Goal: Find specific page/section: Find specific page/section

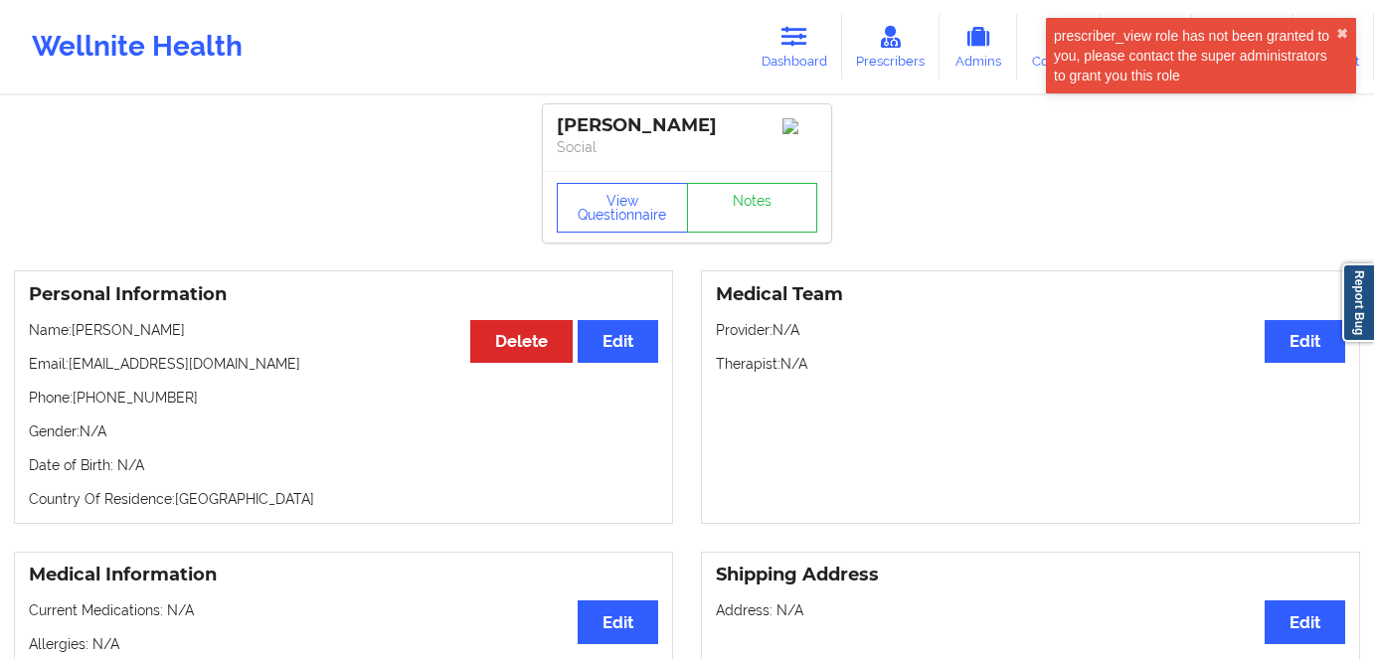
click at [636, 210] on button "View Questionnaire" at bounding box center [622, 208] width 131 height 50
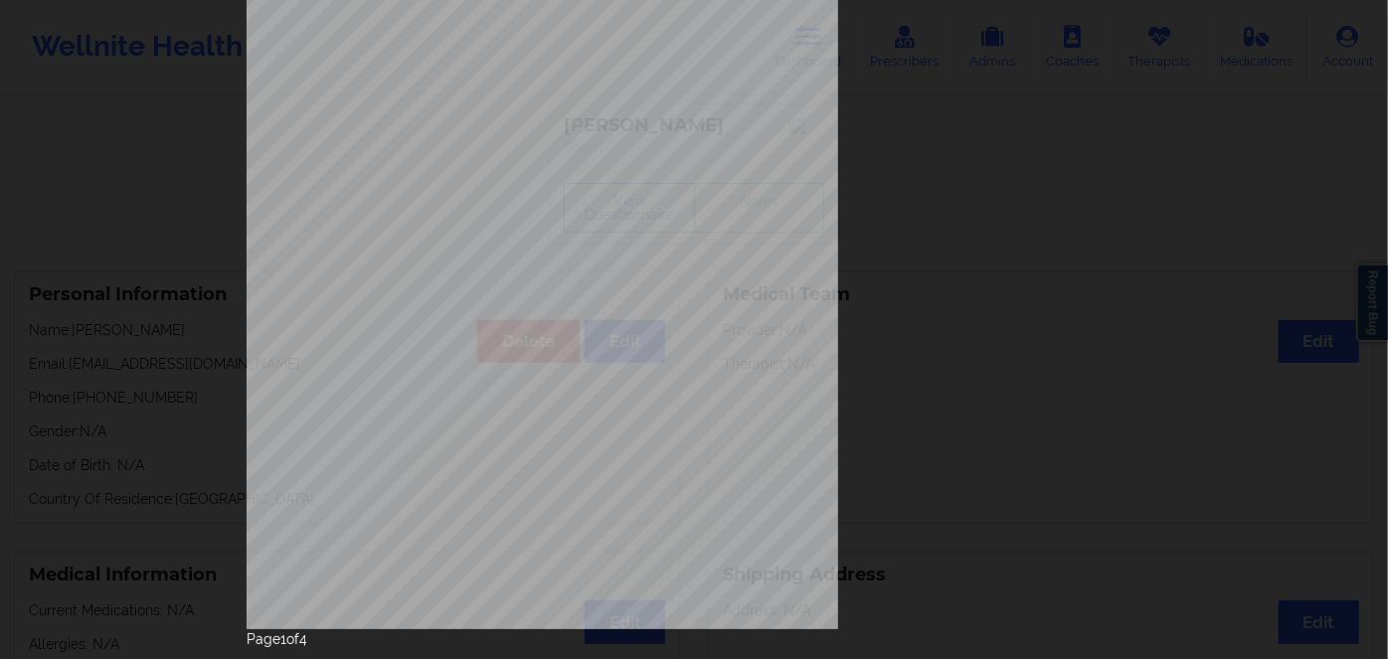
scroll to position [288, 0]
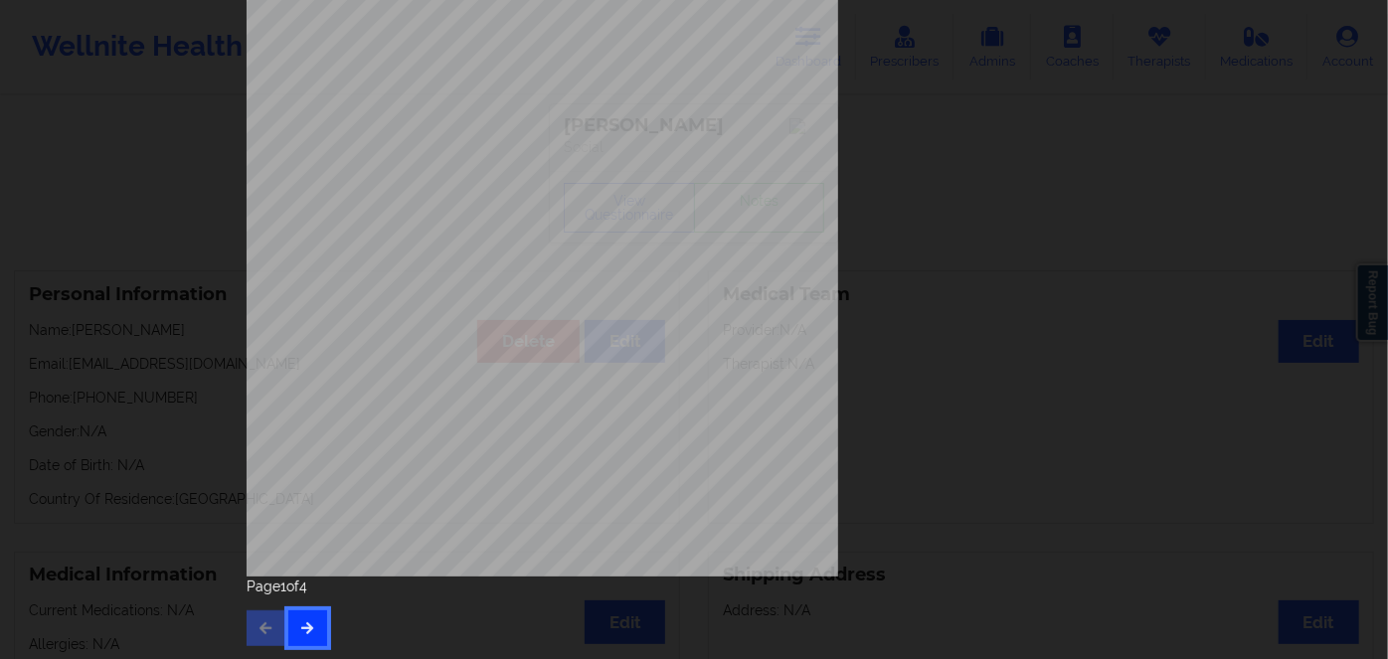
click at [294, 616] on button "button" at bounding box center [307, 629] width 39 height 36
click at [300, 627] on icon "button" at bounding box center [307, 628] width 17 height 12
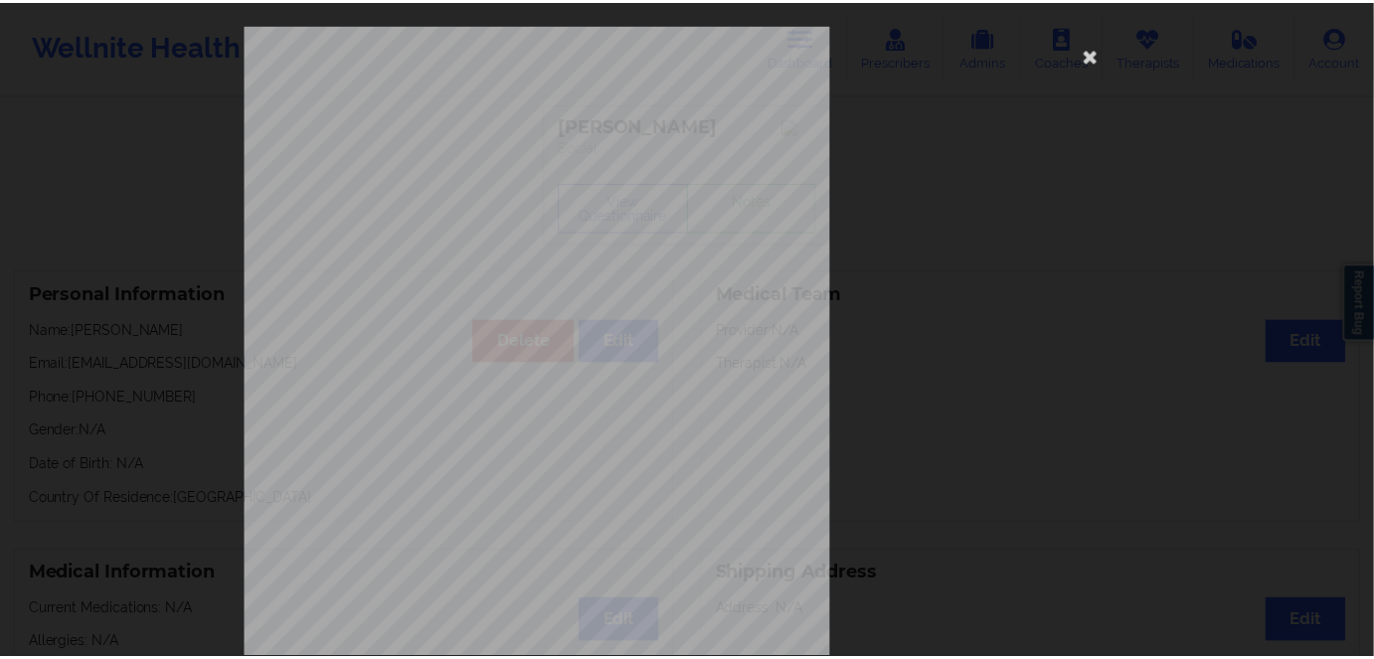
scroll to position [0, 0]
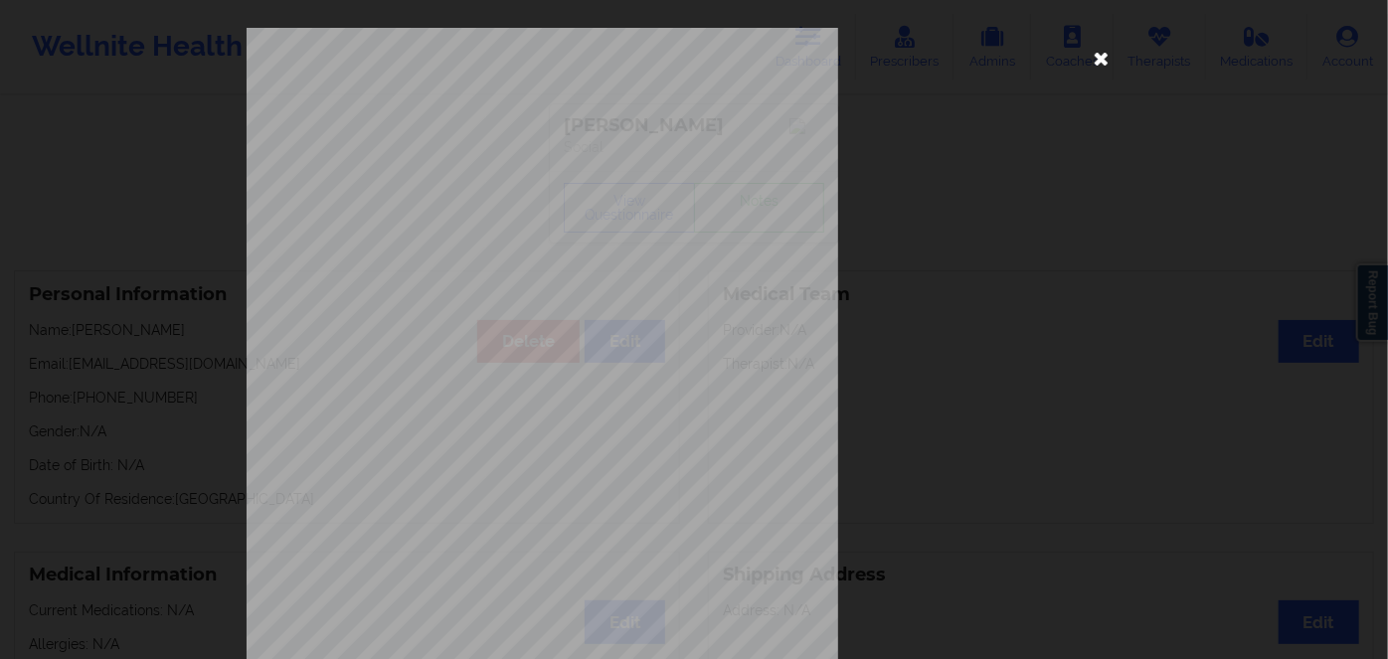
click at [1102, 53] on icon at bounding box center [1102, 58] width 32 height 32
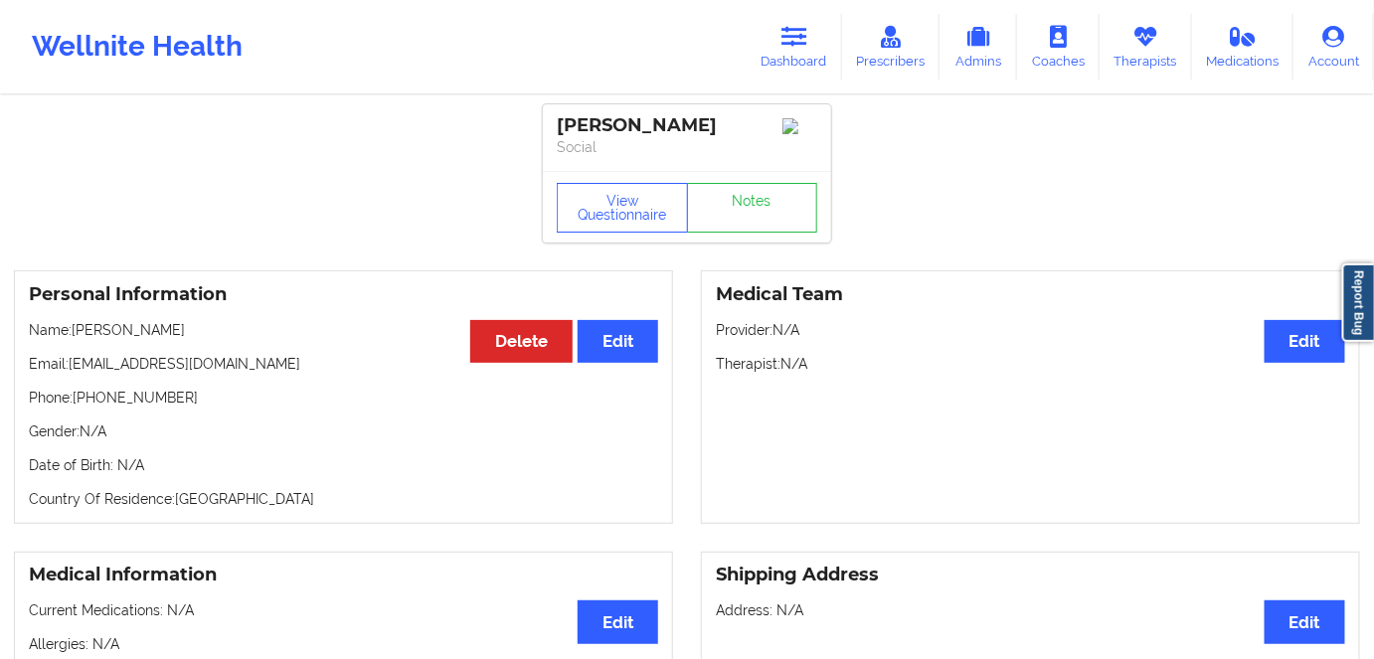
drag, startPoint x: 797, startPoint y: 77, endPoint x: 761, endPoint y: 85, distance: 36.7
click at [797, 77] on link "Dashboard" at bounding box center [794, 47] width 95 height 66
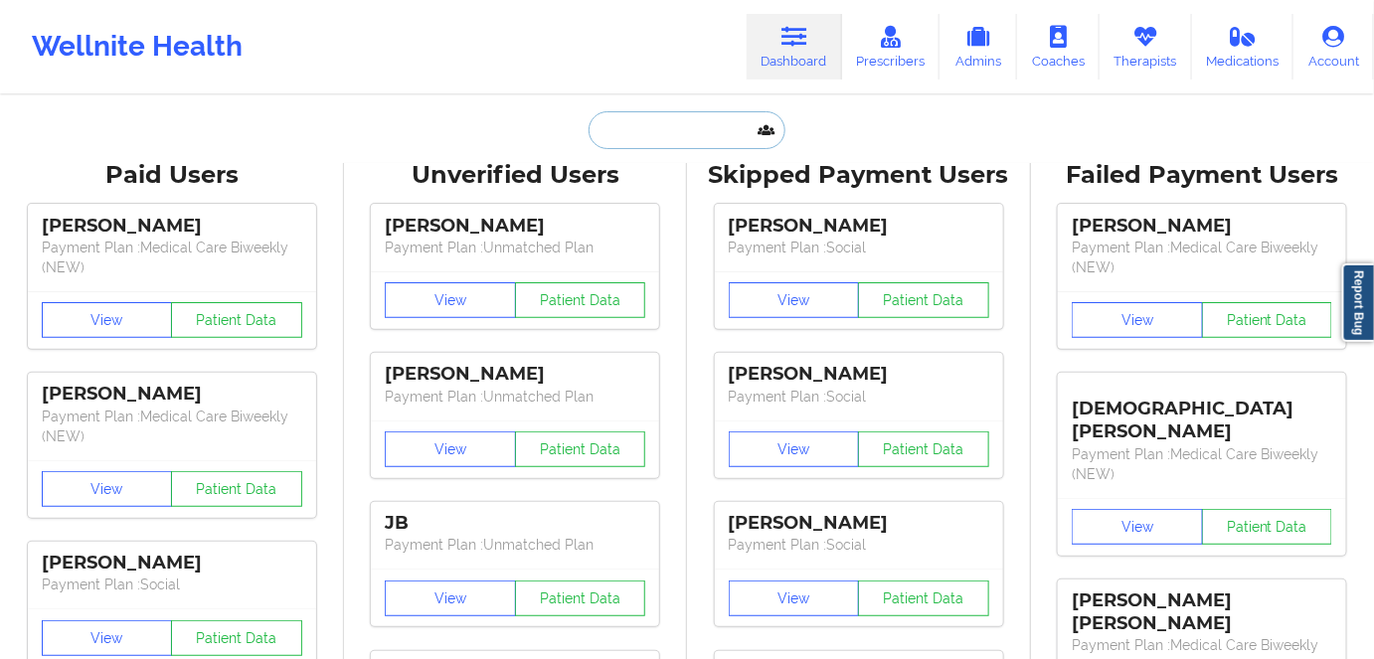
click at [663, 139] on input "text" at bounding box center [687, 130] width 197 height 38
paste input "[PERSON_NAME]"
type input "[PERSON_NAME]"
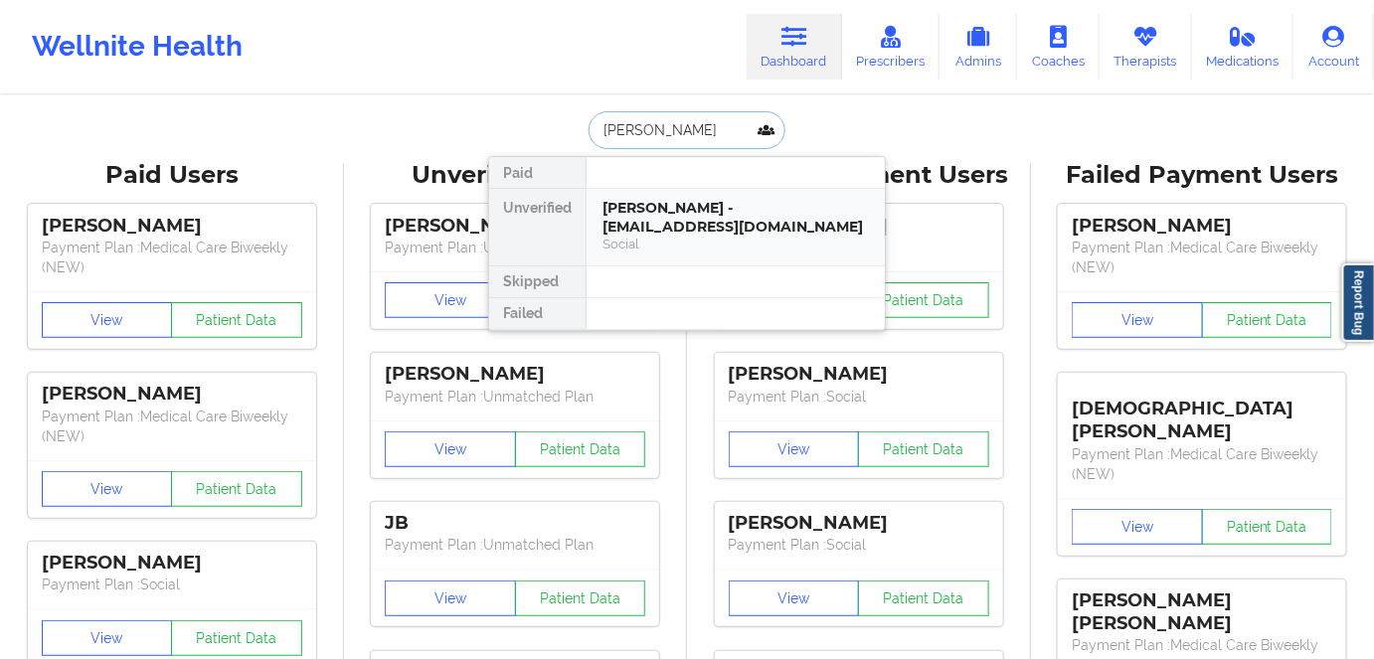
click at [702, 240] on div "Social" at bounding box center [736, 244] width 267 height 17
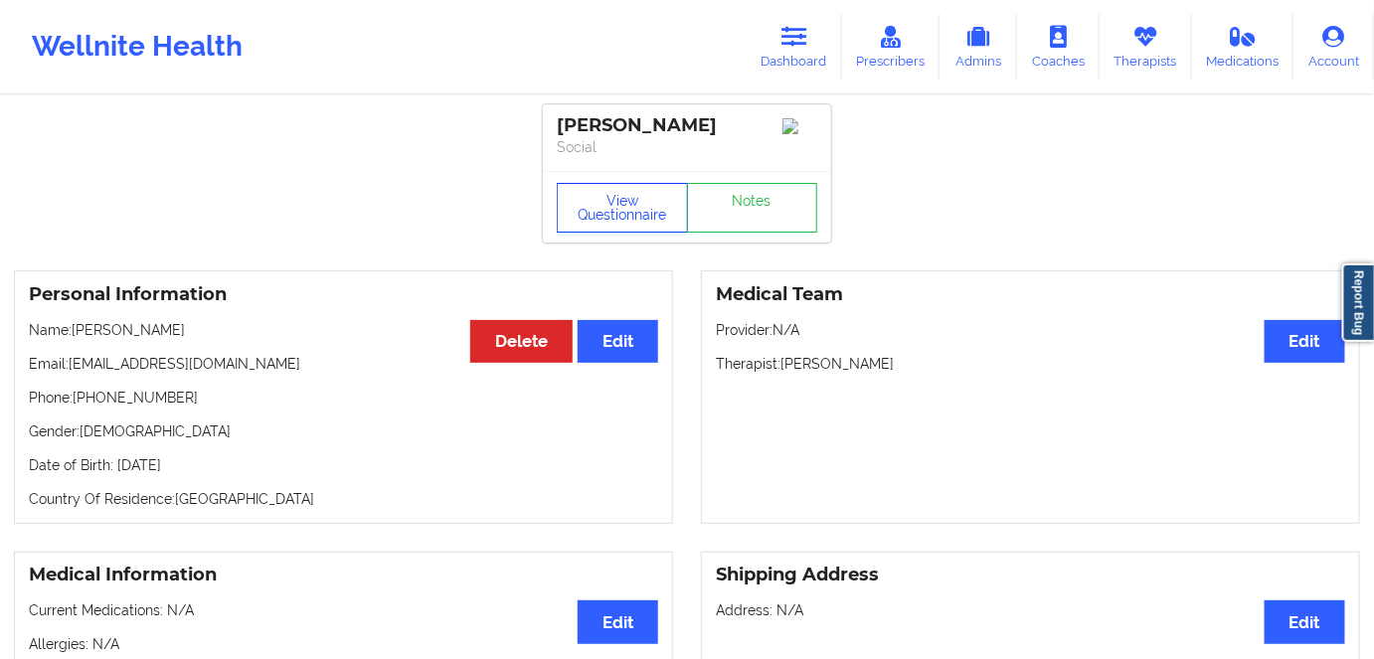
click at [629, 207] on button "View Questionnaire" at bounding box center [622, 208] width 131 height 50
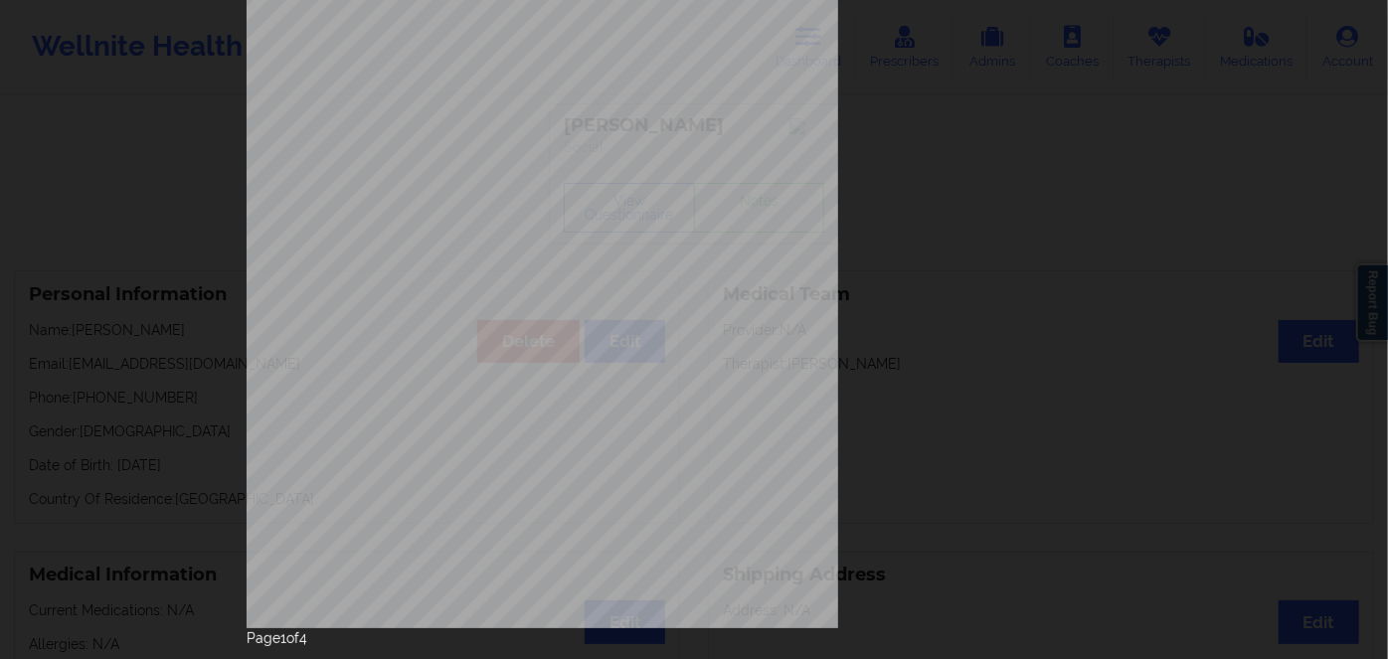
scroll to position [288, 0]
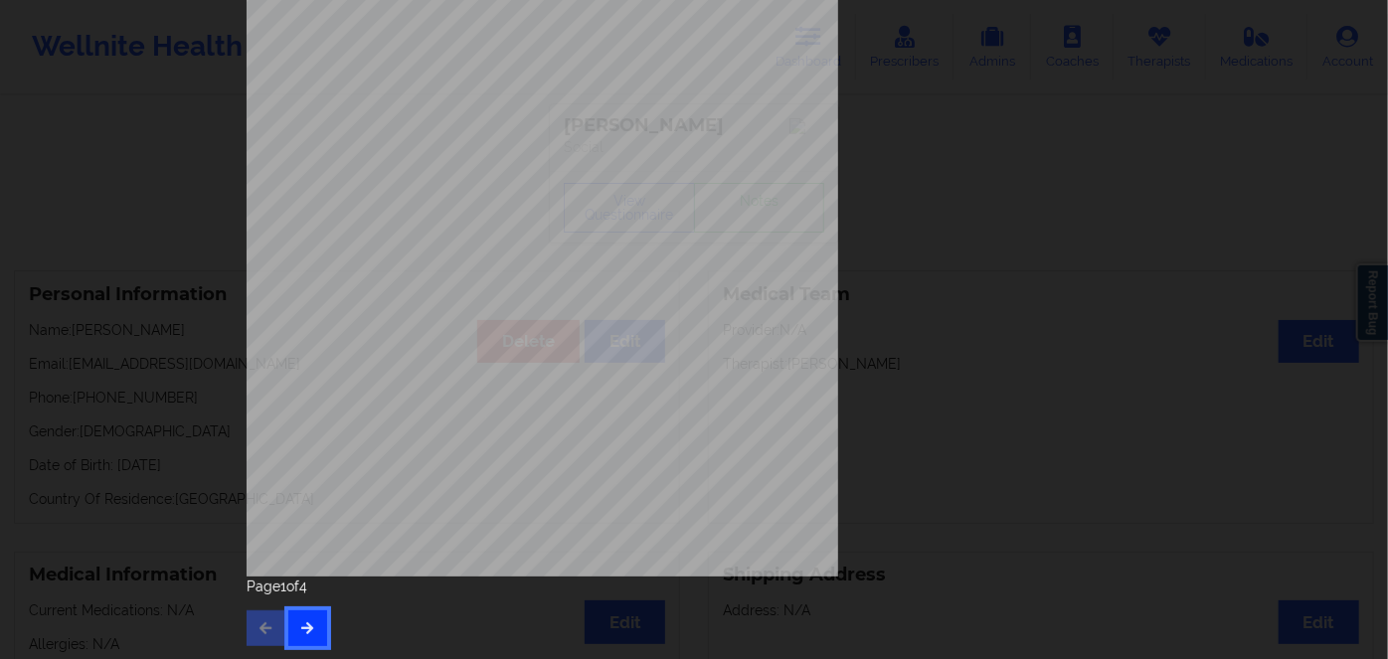
click at [301, 623] on icon "button" at bounding box center [307, 628] width 17 height 12
click at [304, 616] on button "button" at bounding box center [307, 629] width 39 height 36
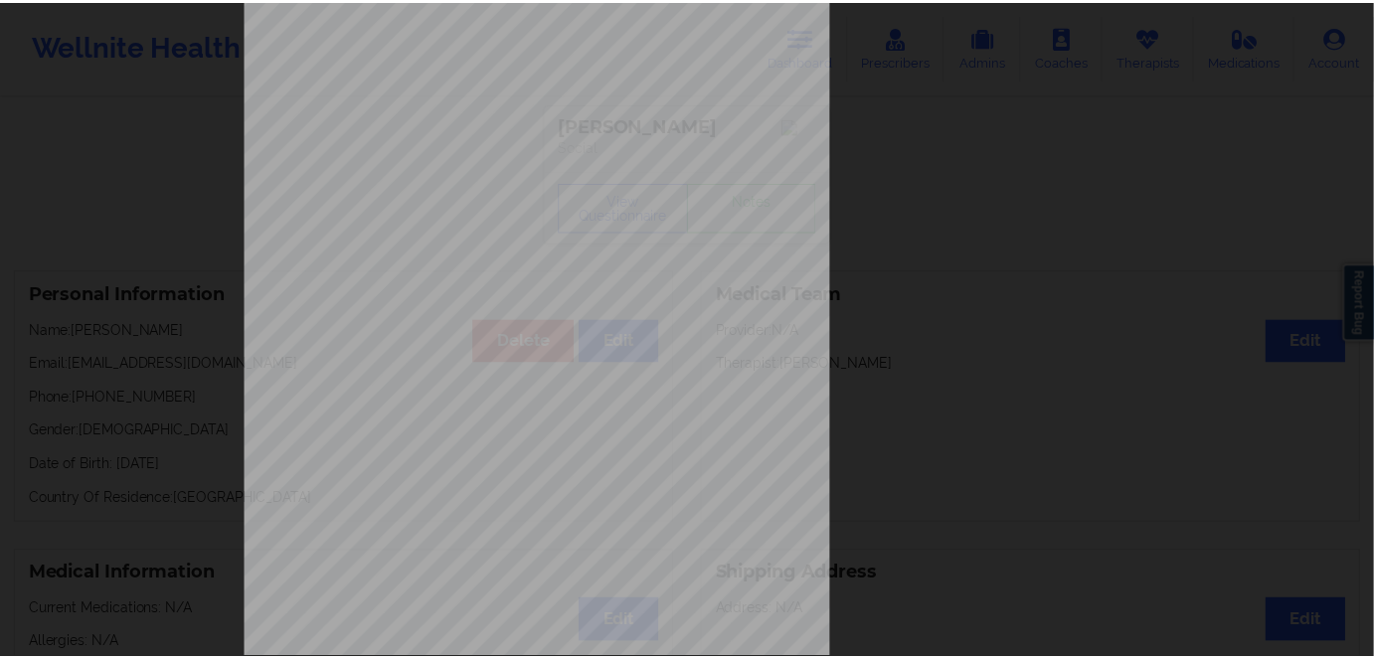
scroll to position [0, 0]
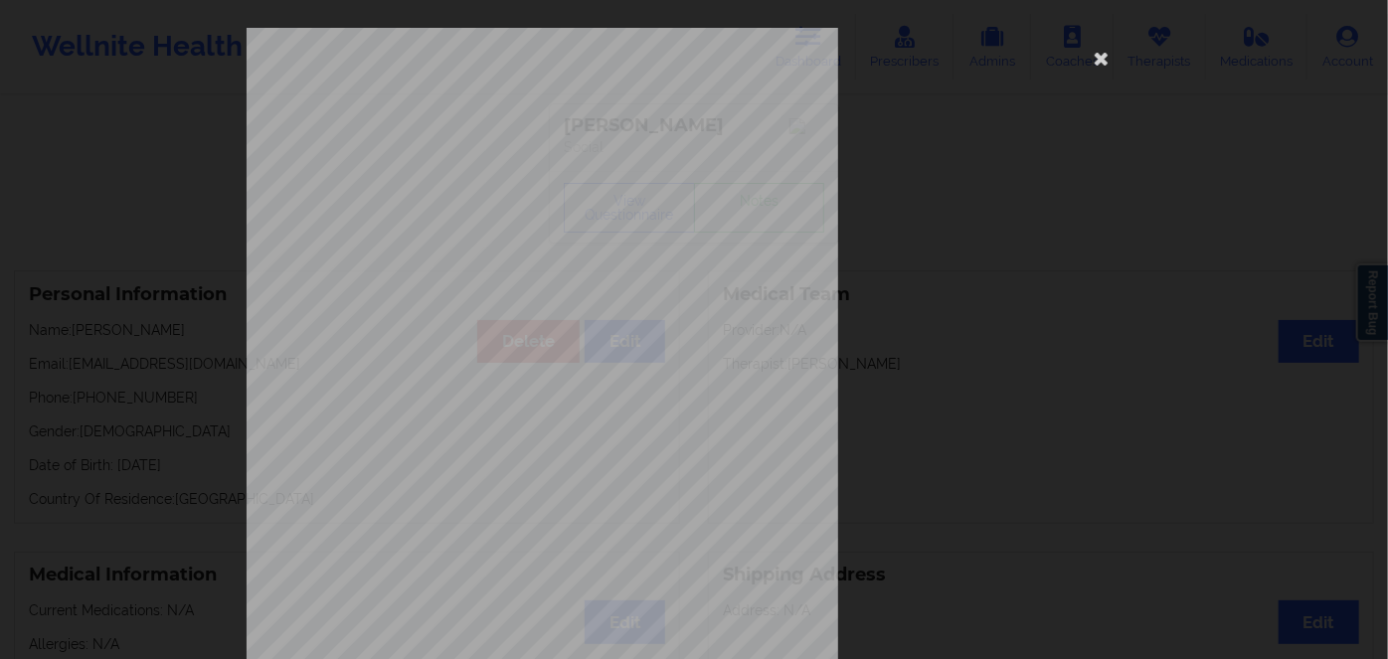
click at [482, 157] on span "SWU849W13595" at bounding box center [488, 153] width 70 height 9
copy span "SWU849W13595"
drag, startPoint x: 1097, startPoint y: 56, endPoint x: 438, endPoint y: 323, distance: 711.5
click at [1094, 56] on icon at bounding box center [1102, 58] width 32 height 32
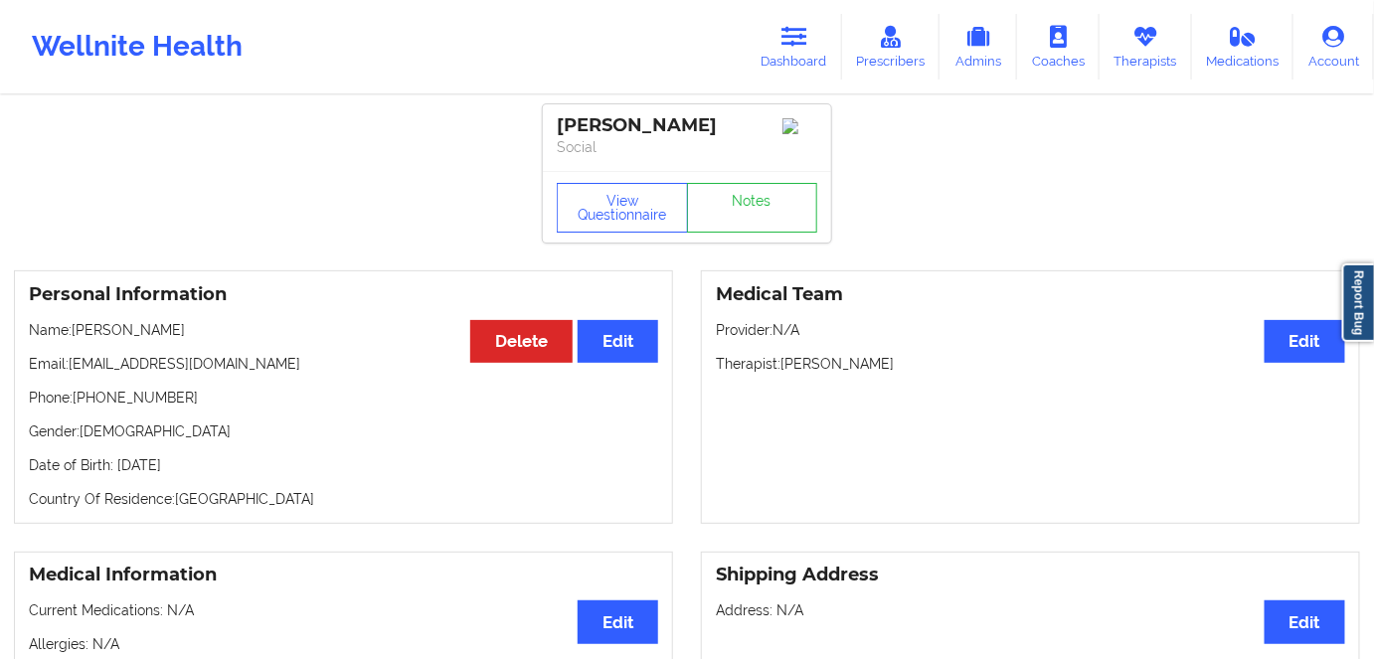
click at [205, 468] on p "Date of Birth: [DEMOGRAPHIC_DATA]" at bounding box center [343, 465] width 629 height 20
copy p "1997"
drag, startPoint x: 120, startPoint y: 323, endPoint x: 78, endPoint y: 330, distance: 43.3
click at [78, 330] on p "Name: [PERSON_NAME]" at bounding box center [343, 330] width 629 height 20
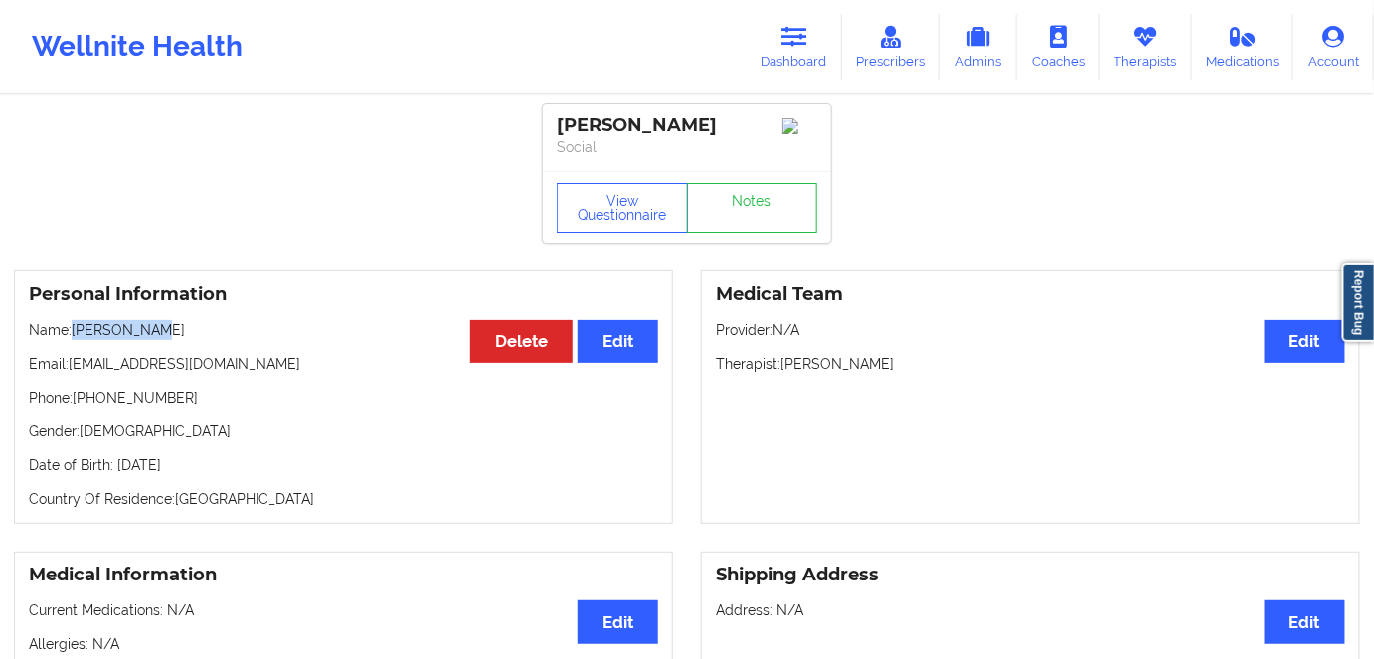
copy p "[PERSON_NAME]"
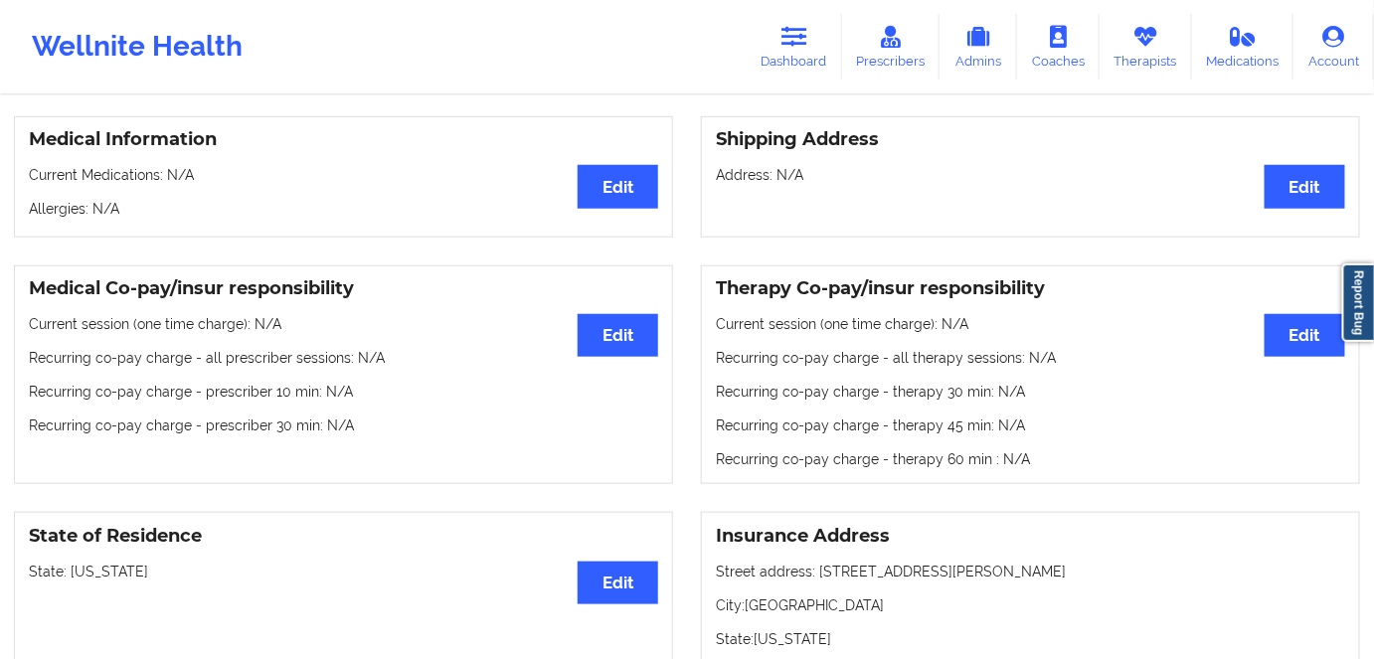
scroll to position [89, 0]
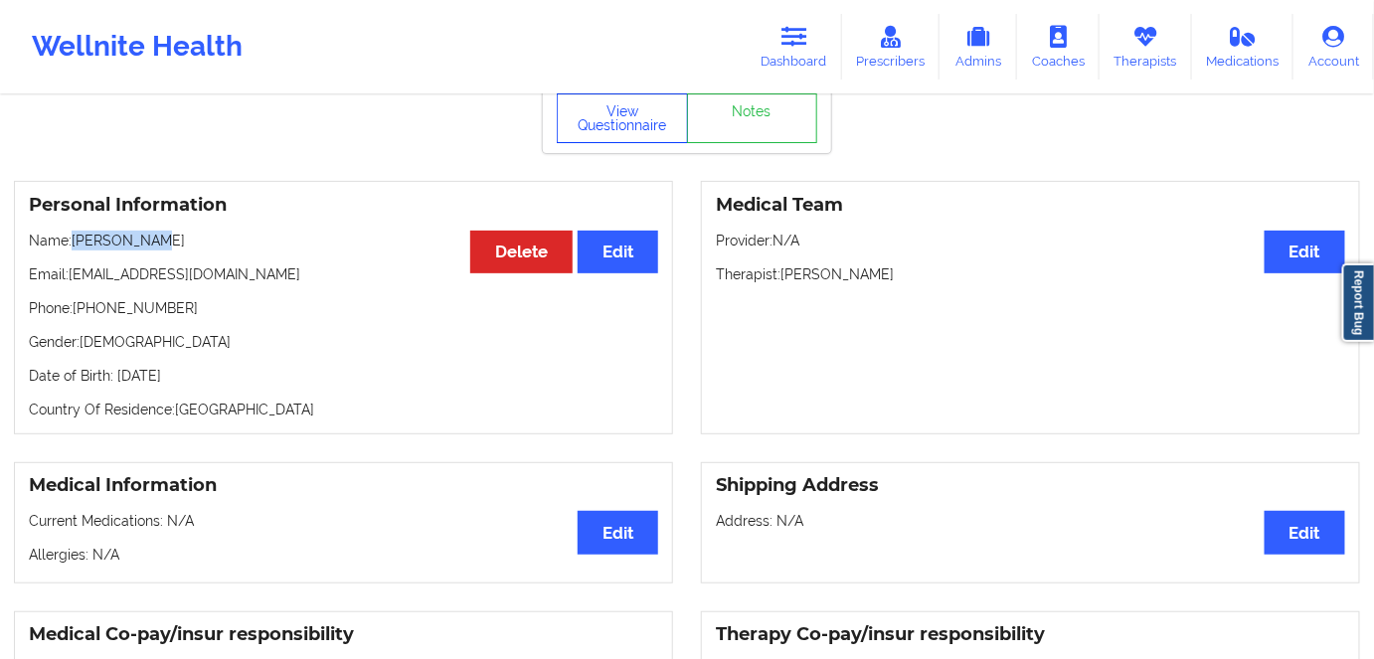
click at [607, 101] on button "View Questionnaire" at bounding box center [622, 118] width 131 height 50
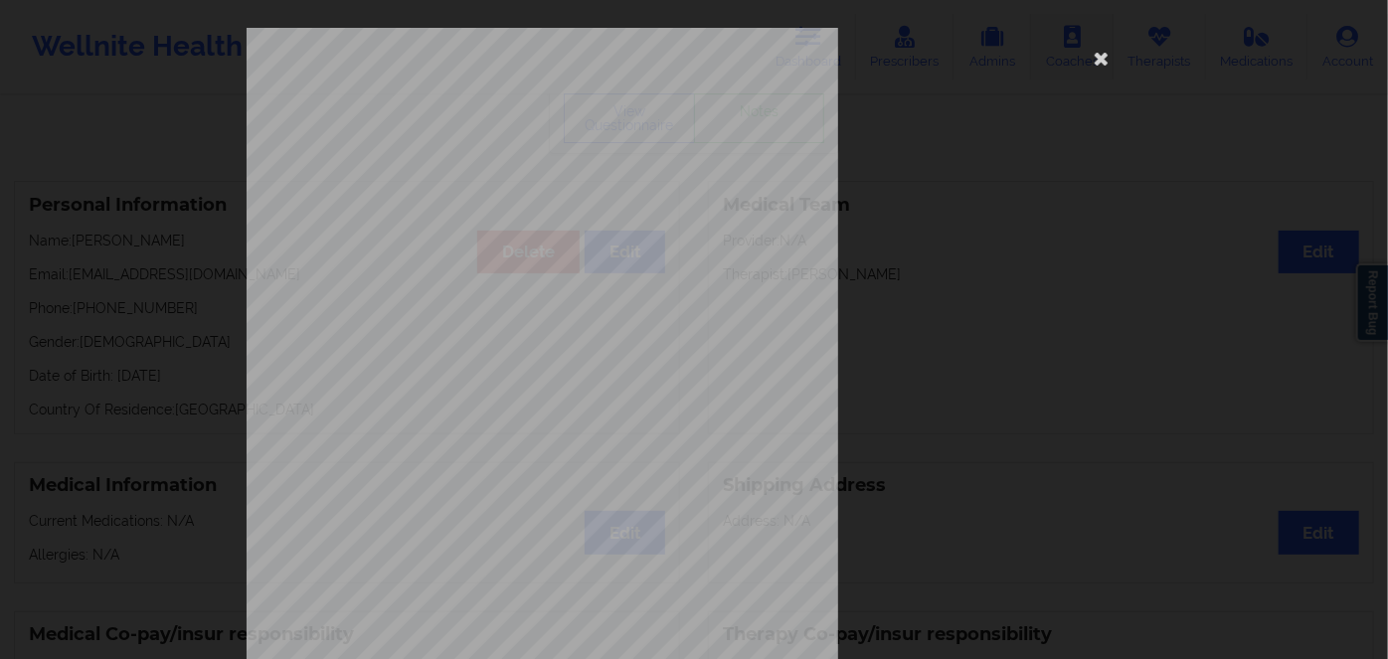
drag, startPoint x: 1111, startPoint y: 57, endPoint x: 1032, endPoint y: 80, distance: 81.8
click at [1110, 57] on icon at bounding box center [1102, 58] width 32 height 32
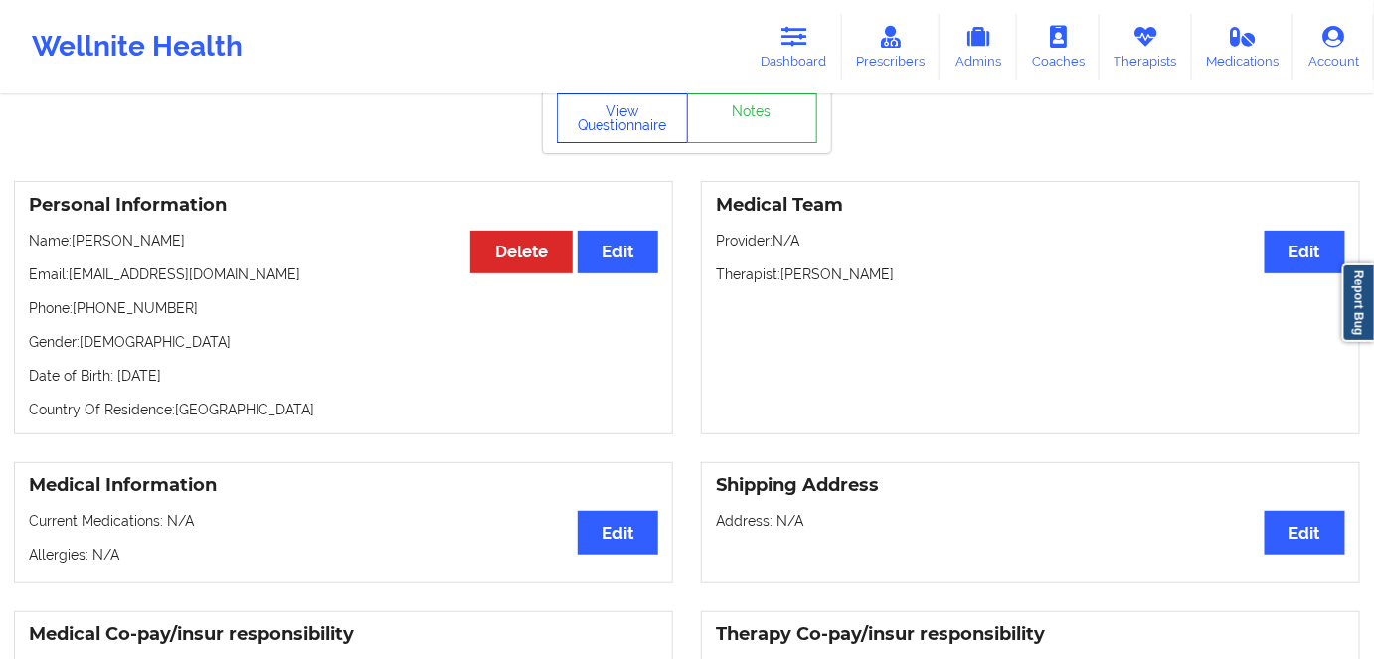
drag, startPoint x: 635, startPoint y: 128, endPoint x: 649, endPoint y: 234, distance: 106.3
click at [634, 130] on button "View Questionnaire" at bounding box center [622, 118] width 131 height 50
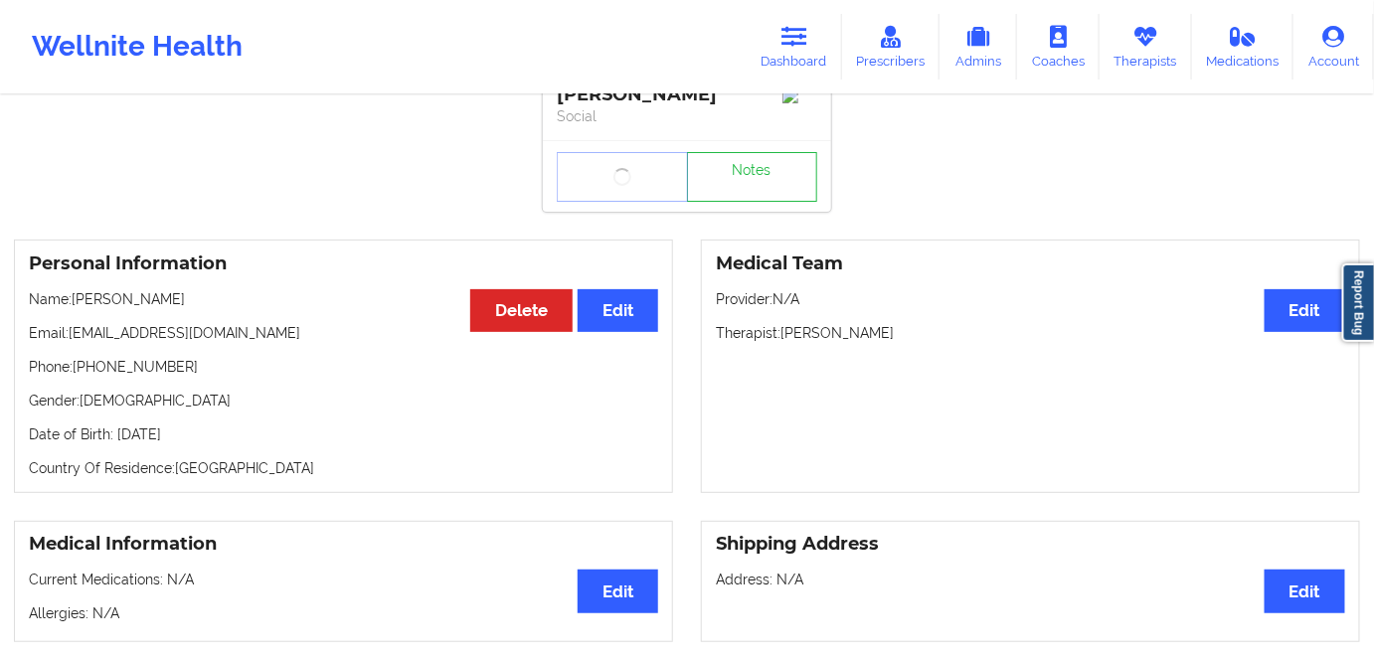
scroll to position [0, 0]
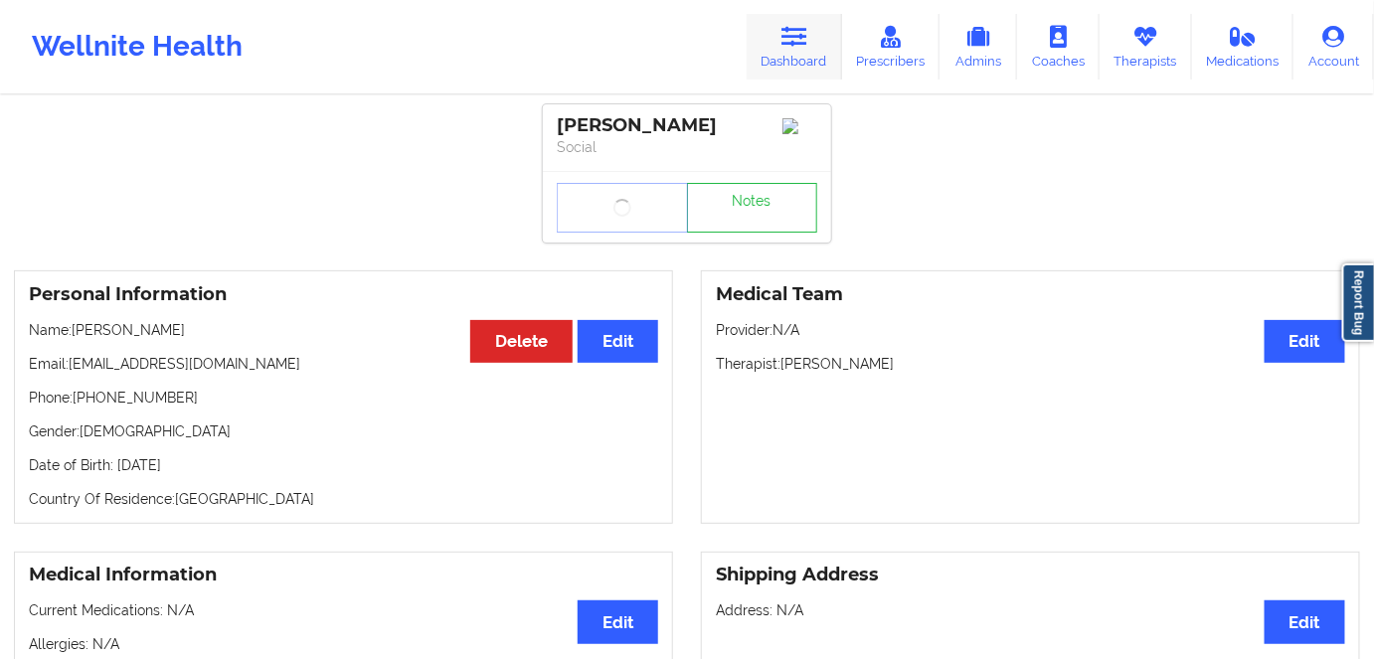
click at [816, 46] on link "Dashboard" at bounding box center [794, 47] width 95 height 66
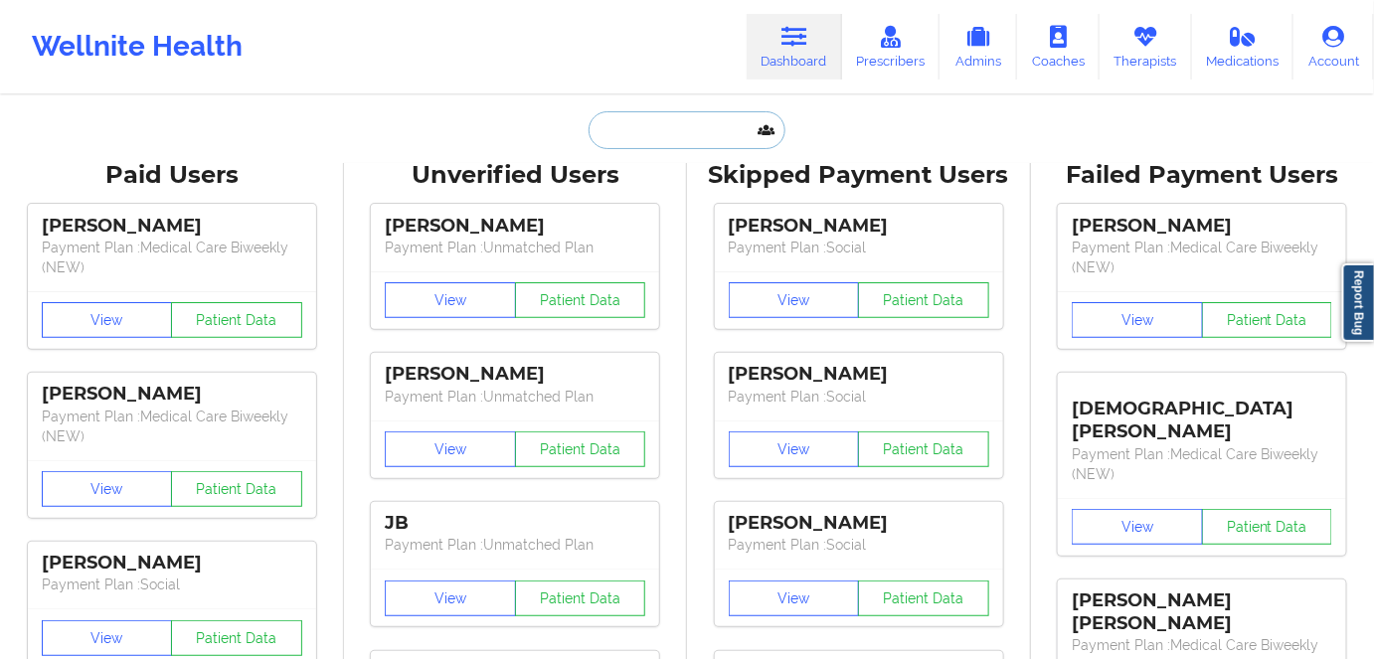
click at [675, 135] on input "text" at bounding box center [687, 130] width 197 height 38
paste input "[PERSON_NAME]"
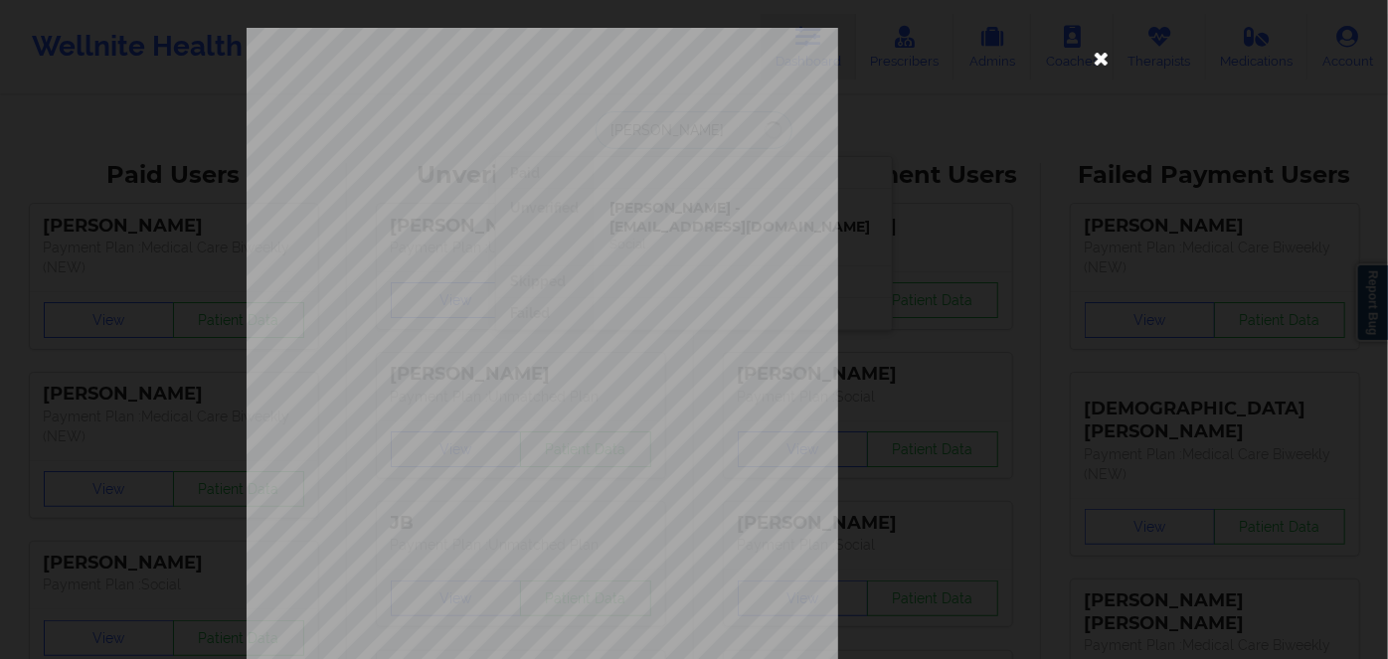
type input "[PERSON_NAME]"
drag, startPoint x: 1096, startPoint y: 60, endPoint x: 715, endPoint y: 245, distance: 423.4
click at [1095, 59] on icon at bounding box center [1102, 58] width 32 height 32
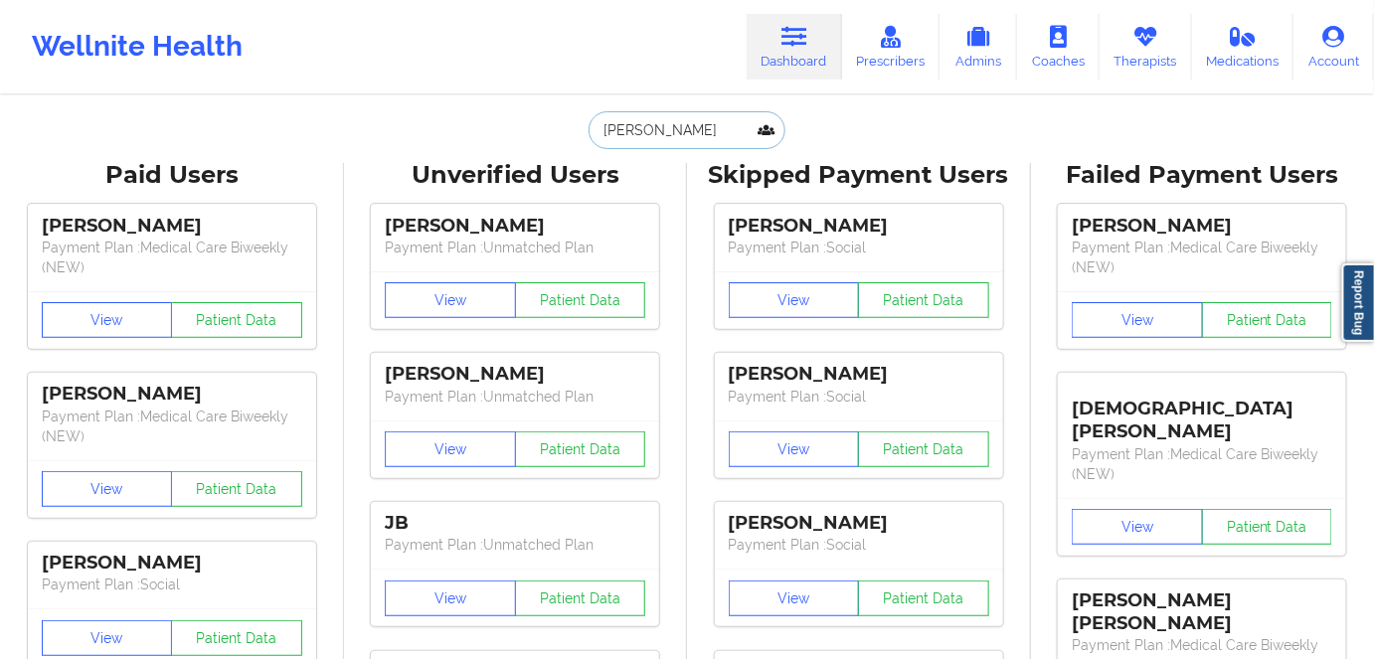
click at [706, 122] on input "[PERSON_NAME]" at bounding box center [687, 130] width 197 height 38
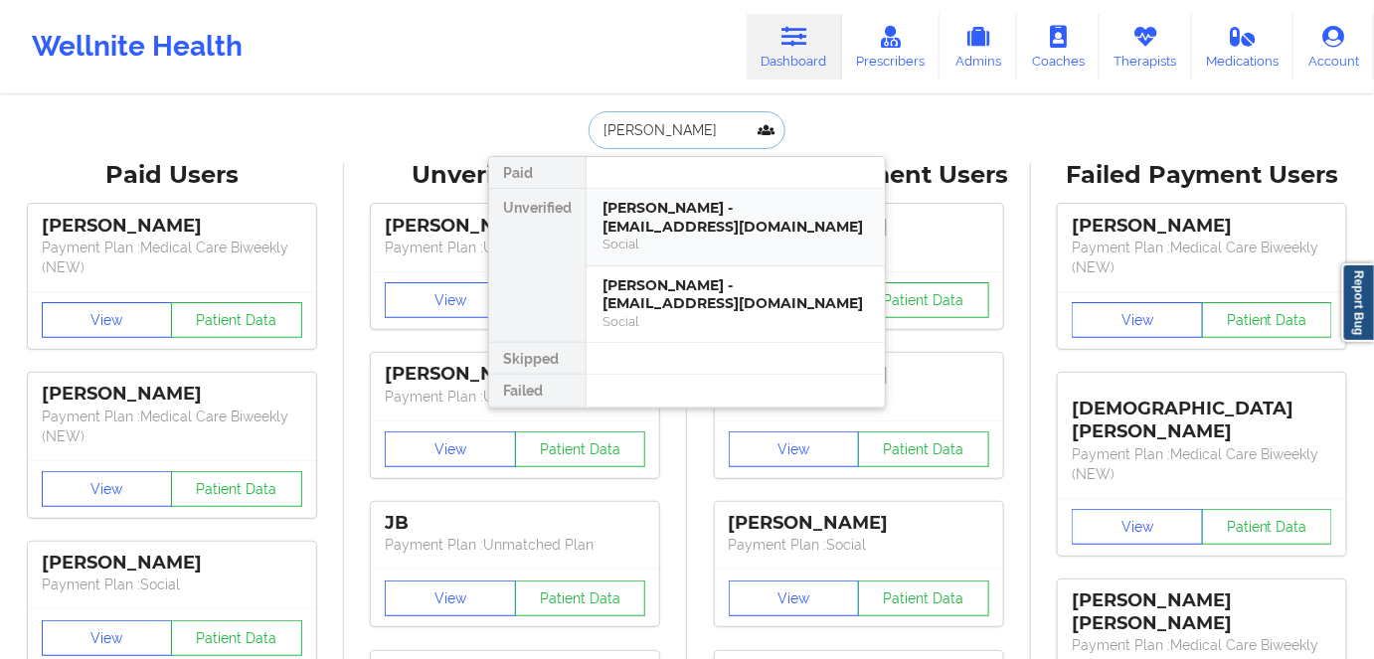
click at [744, 230] on div "[PERSON_NAME] - [EMAIL_ADDRESS][DOMAIN_NAME]" at bounding box center [736, 217] width 267 height 37
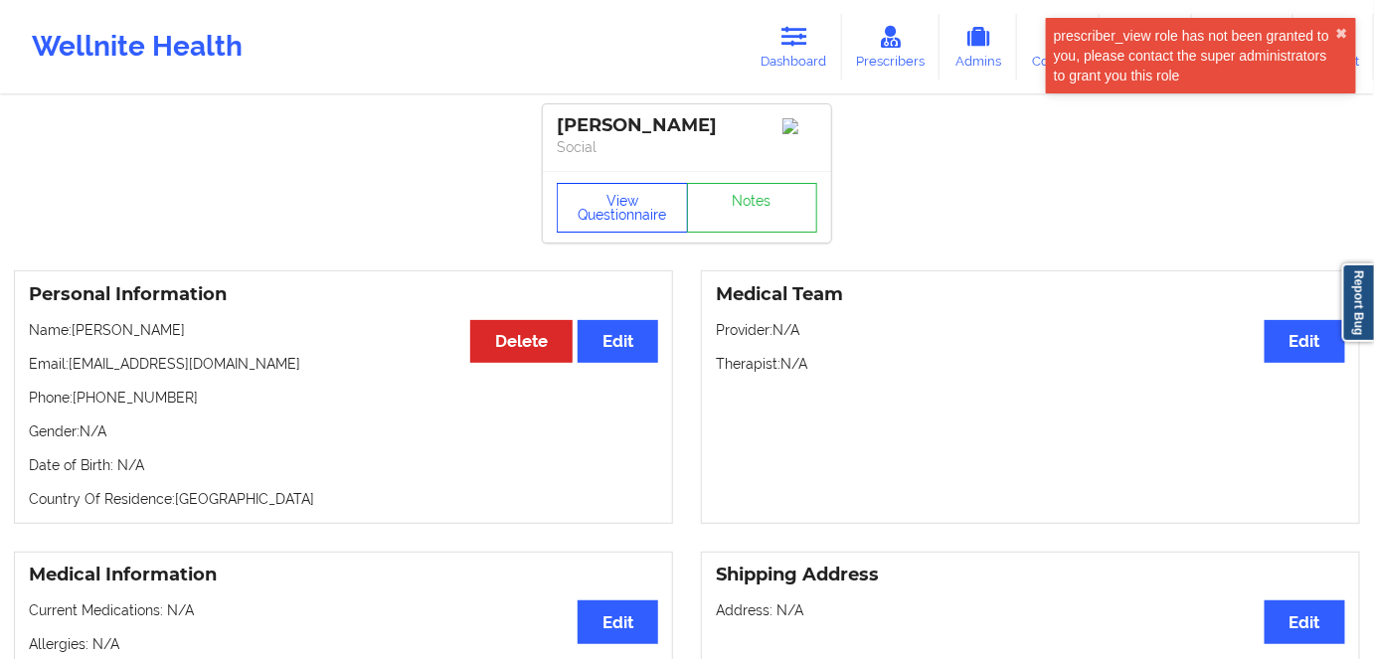
click at [646, 229] on button "View Questionnaire" at bounding box center [622, 208] width 131 height 50
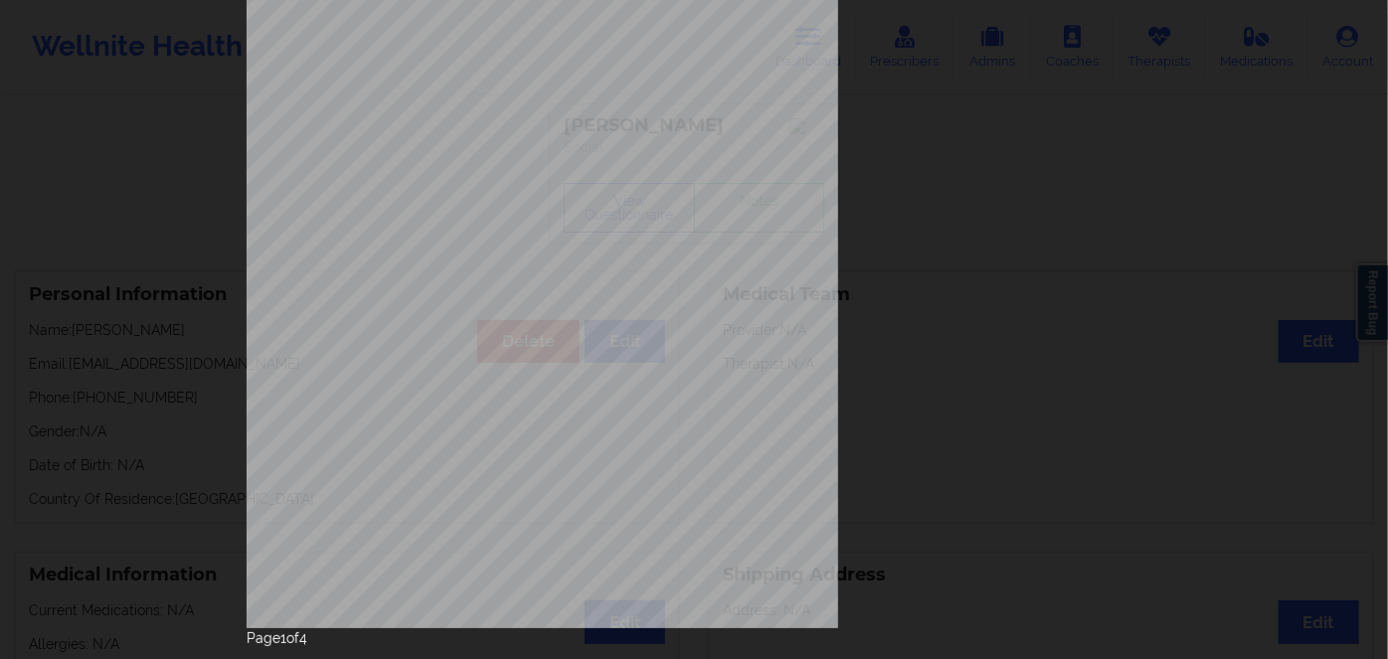
scroll to position [288, 0]
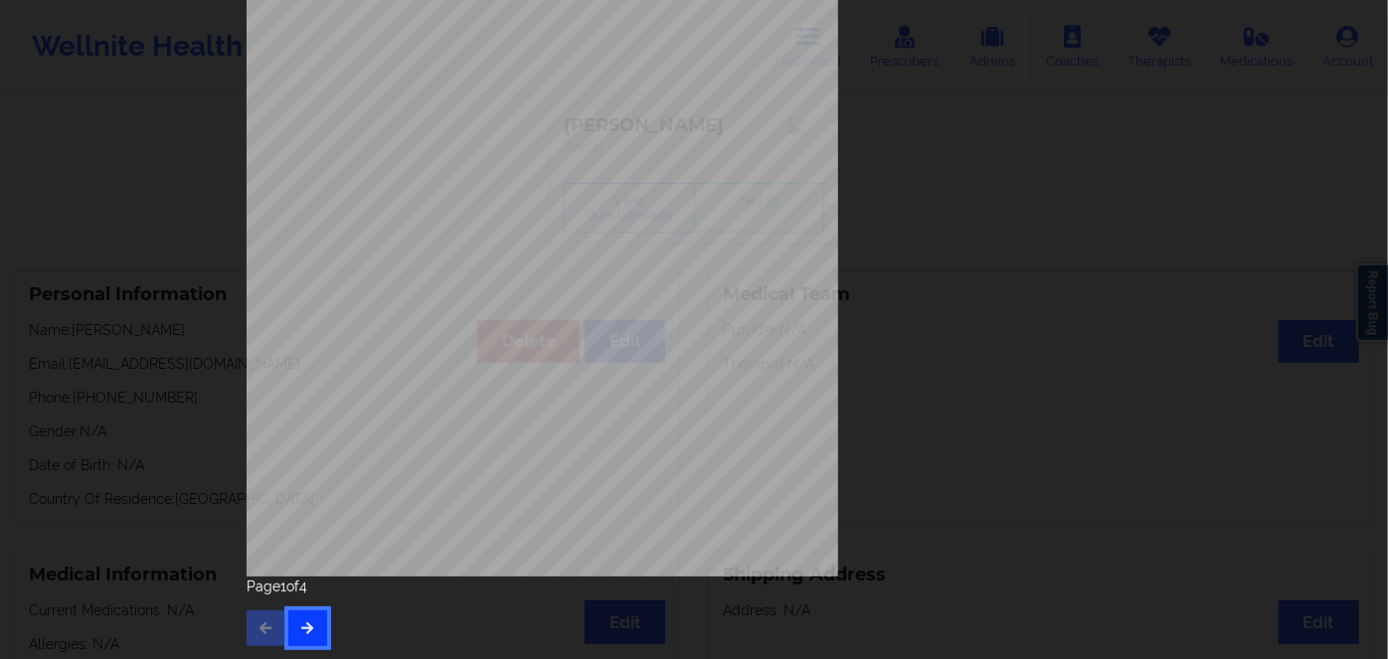
click at [299, 640] on button "button" at bounding box center [307, 629] width 39 height 36
click at [302, 636] on button "button" at bounding box center [307, 629] width 39 height 36
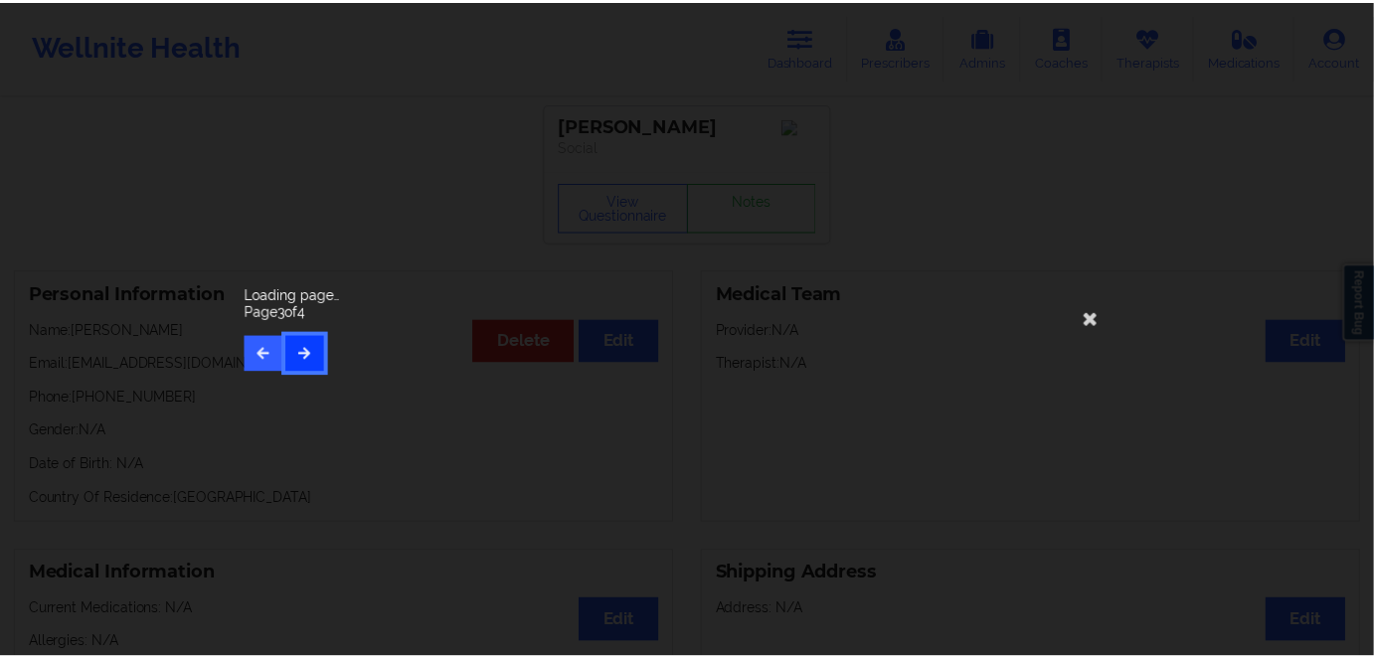
scroll to position [0, 0]
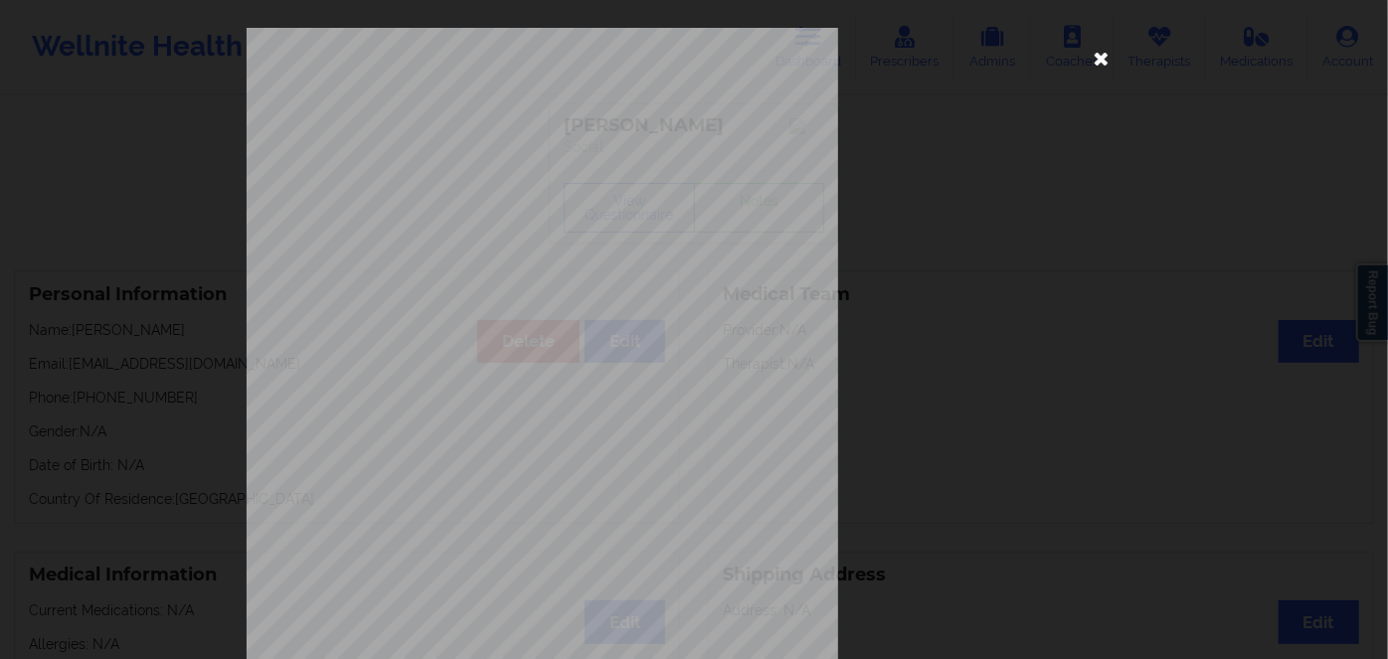
click at [1090, 60] on icon at bounding box center [1102, 58] width 32 height 32
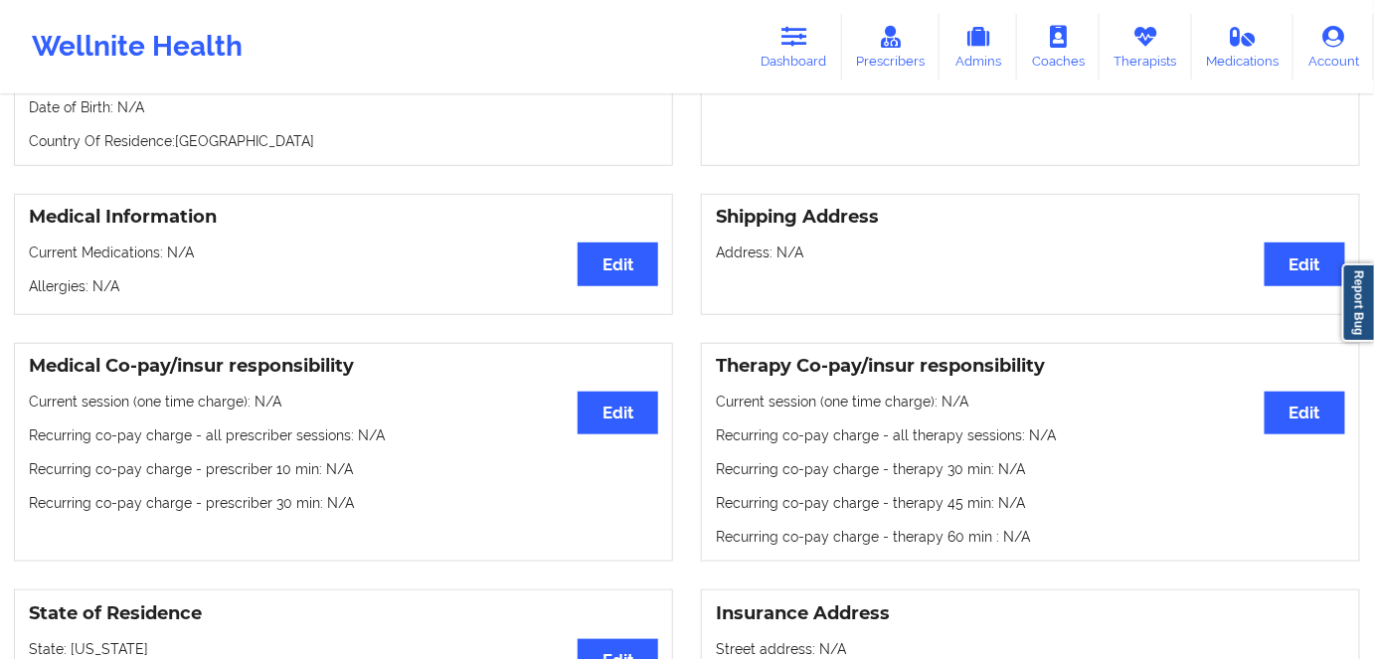
scroll to position [180, 0]
